Goal: Find specific page/section: Find specific page/section

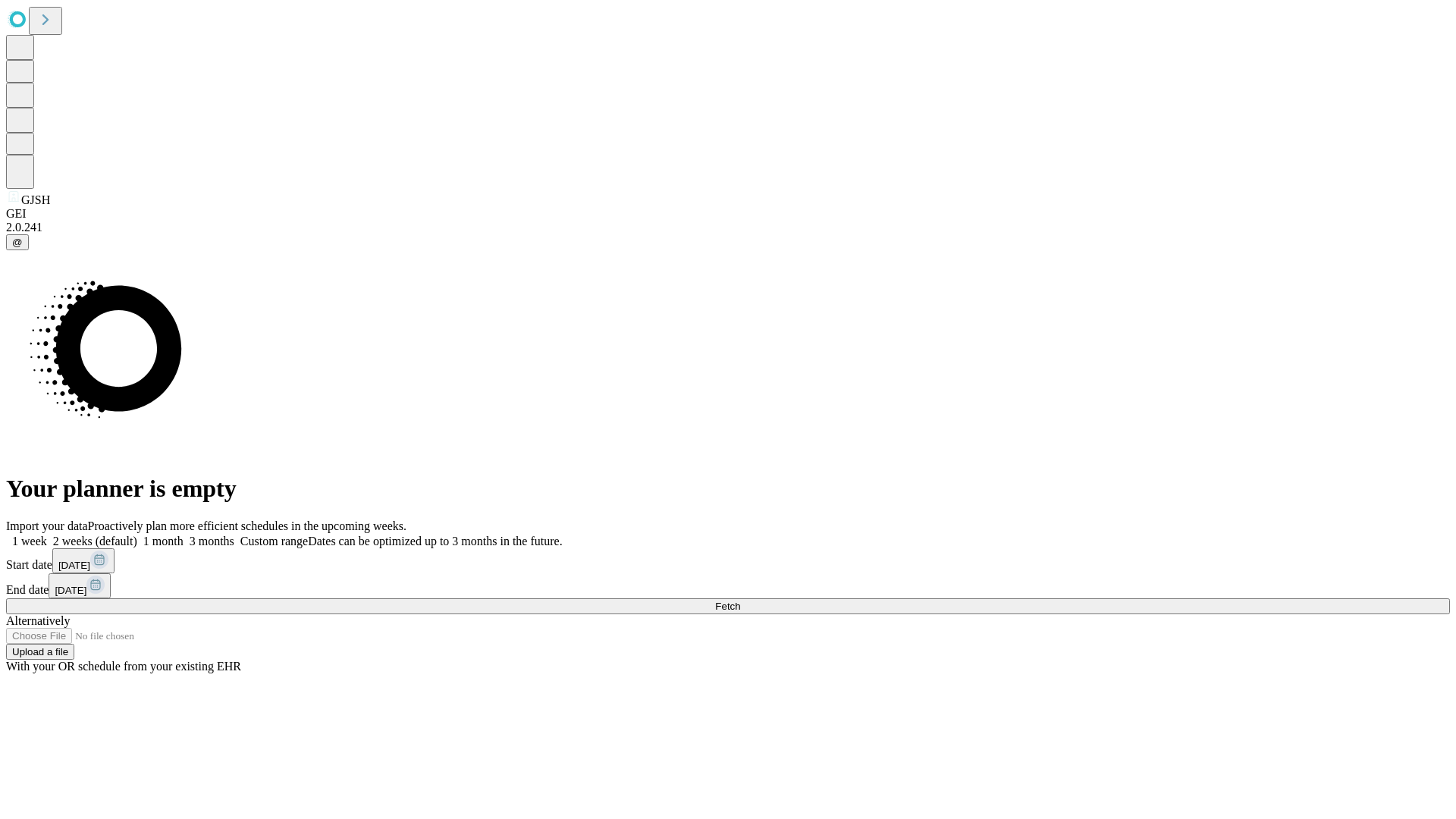
click at [740, 600] on span "Fetch" at bounding box center [728, 606] width 25 height 11
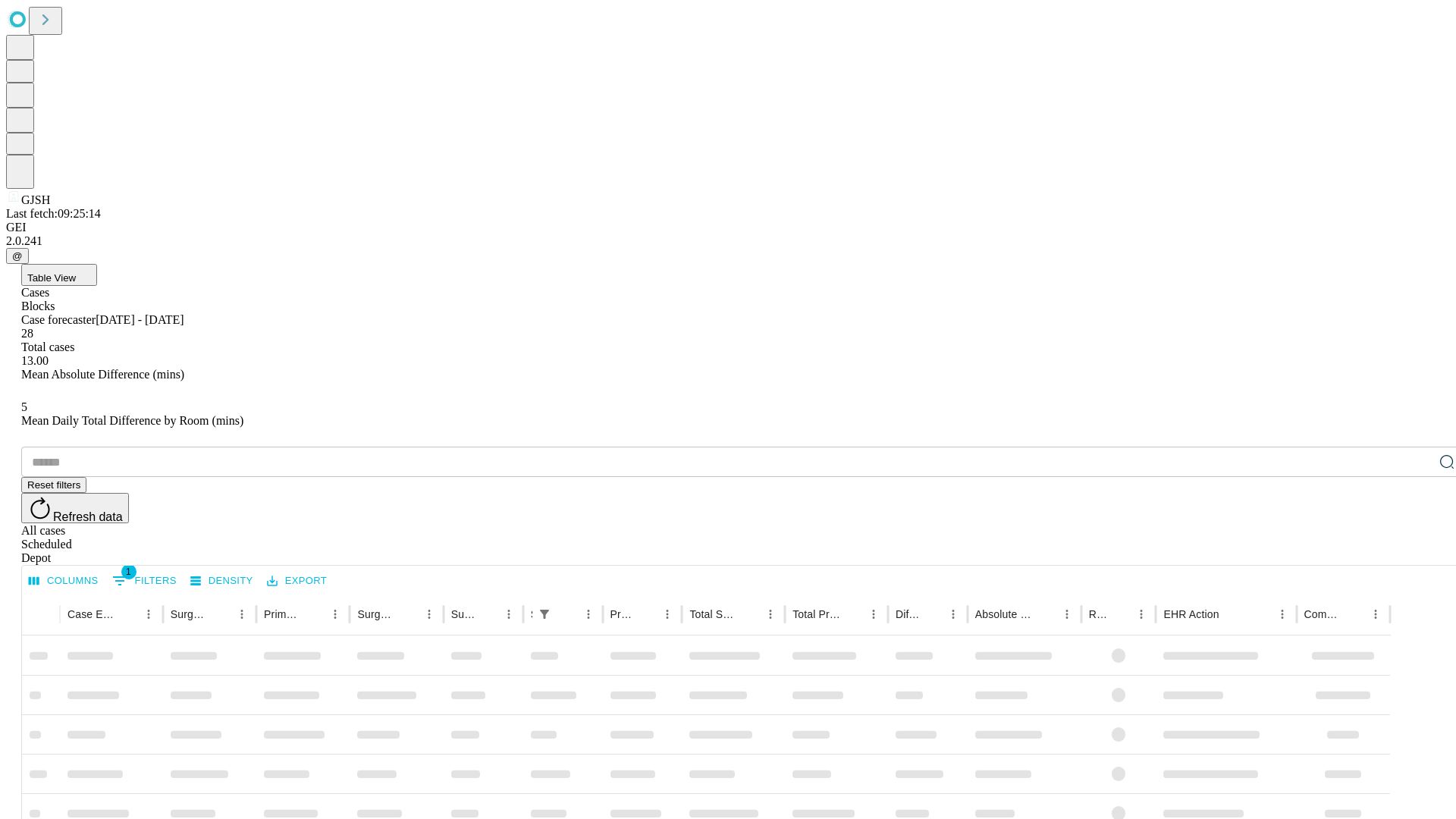
click at [75, 272] on span "Table View" at bounding box center [52, 278] width 49 height 11
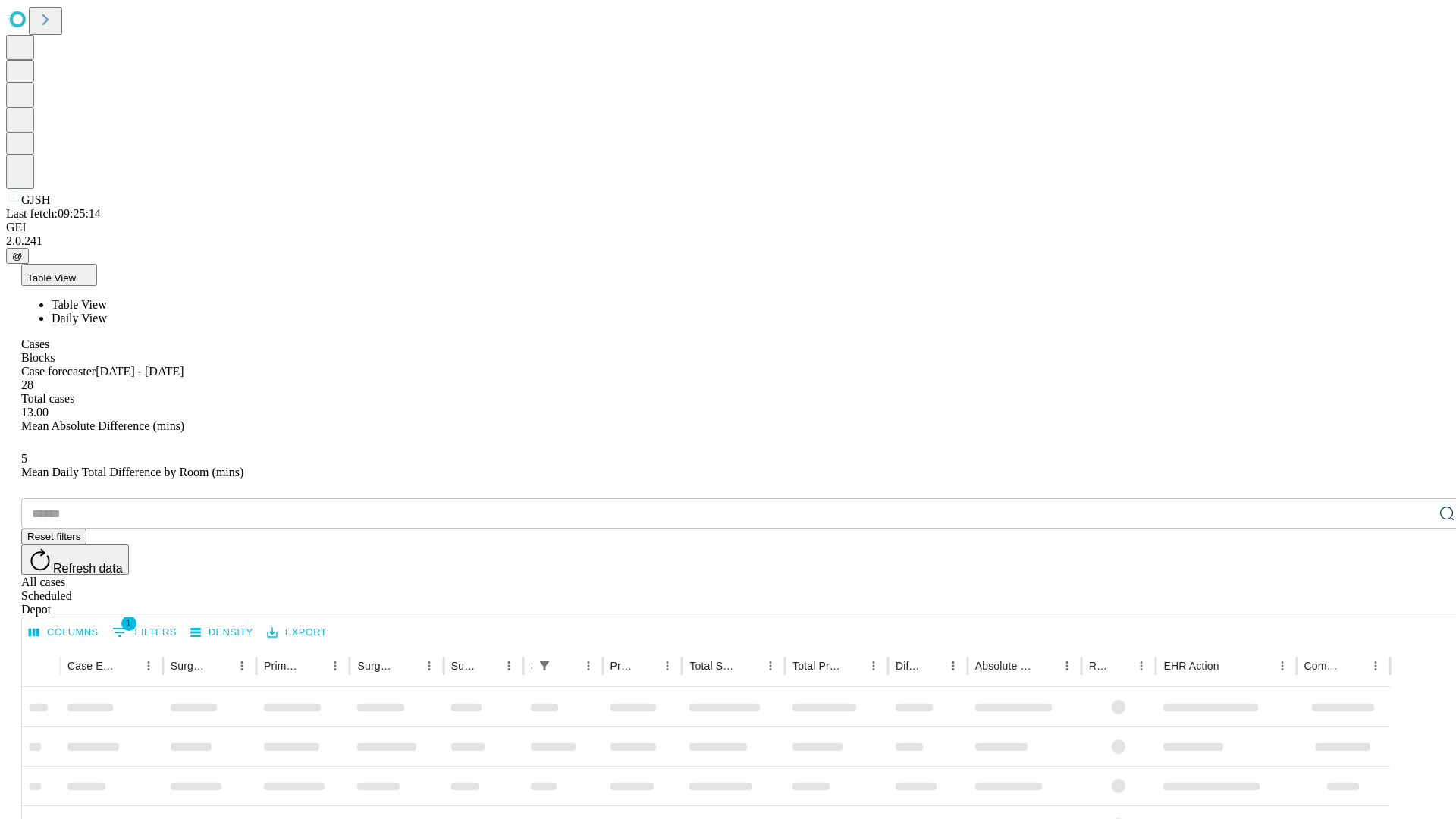
click at [107, 311] on span "Daily View" at bounding box center [79, 318] width 55 height 13
